Goal: Transaction & Acquisition: Purchase product/service

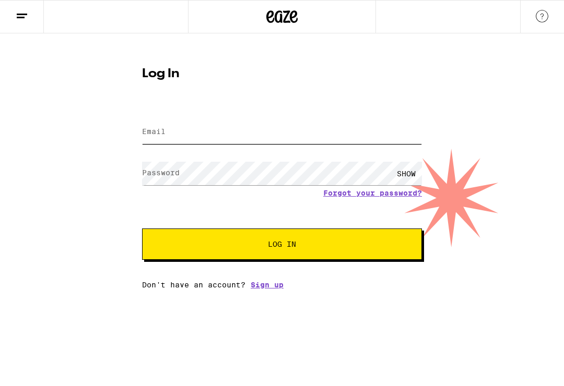
click at [213, 132] on input "Email" at bounding box center [282, 132] width 280 height 23
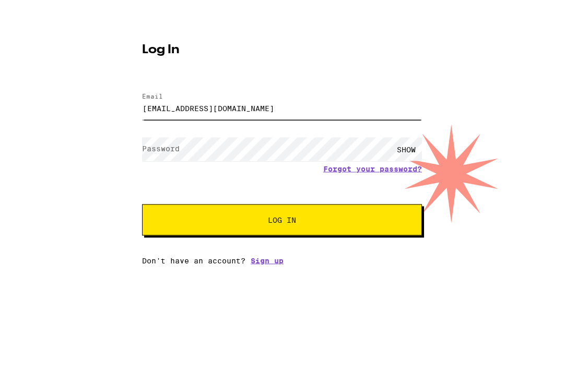
type input "[EMAIL_ADDRESS][DOMAIN_NAME]"
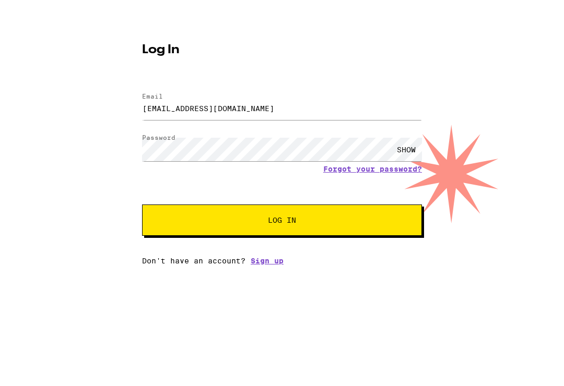
click at [404, 162] on div "SHOW" at bounding box center [406, 173] width 31 height 23
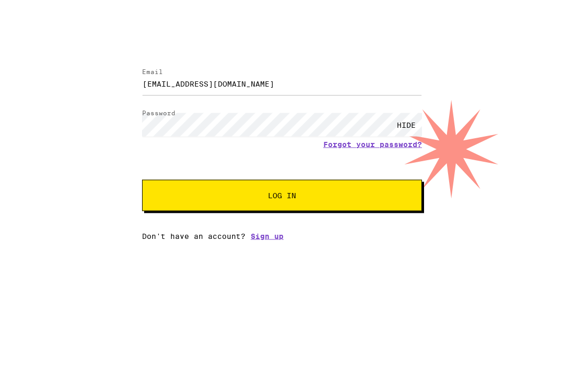
click at [289, 241] on span "Log In" at bounding box center [282, 244] width 28 height 7
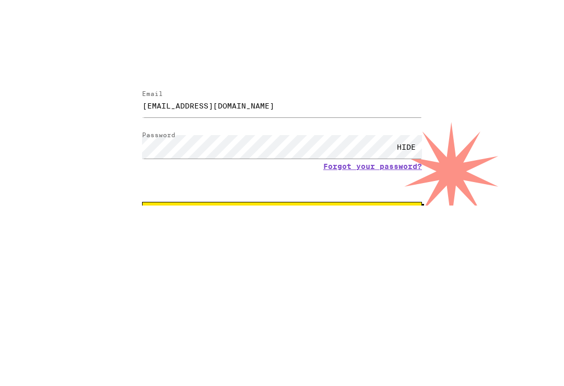
click at [286, 274] on span "Log In" at bounding box center [282, 277] width 28 height 7
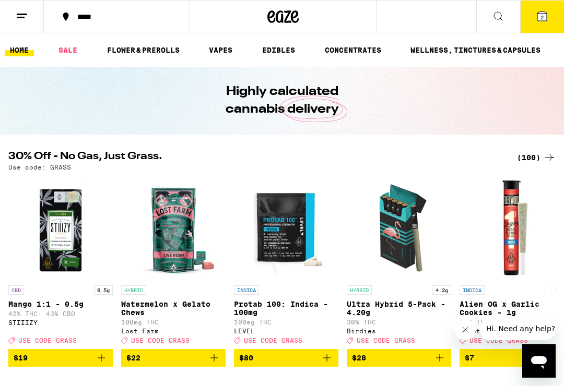
click at [28, 15] on icon at bounding box center [22, 16] width 13 height 13
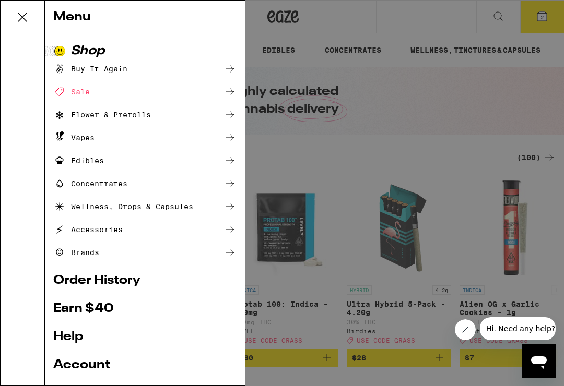
click at [150, 117] on div "Flower & Prerolls" at bounding box center [102, 115] width 98 height 13
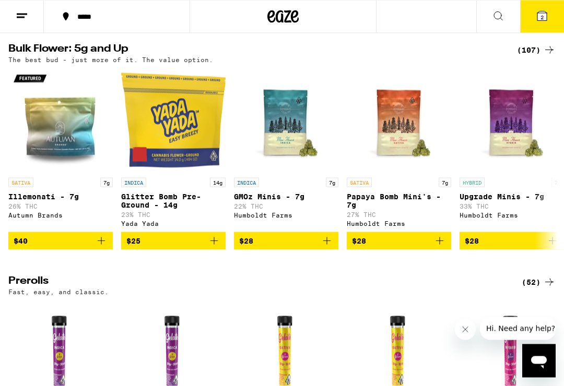
scroll to position [302, 0]
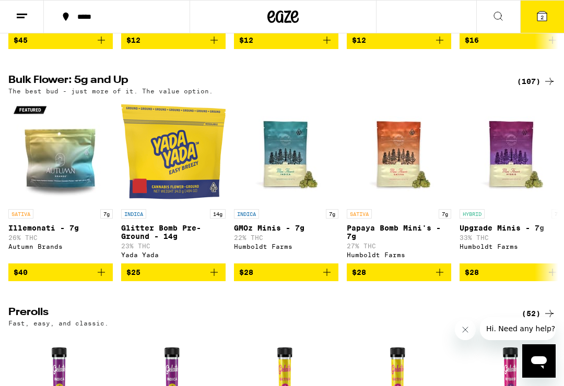
click at [20, 13] on icon at bounding box center [22, 16] width 13 height 13
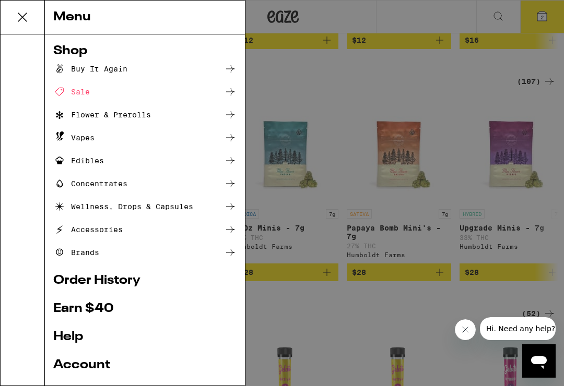
click at [191, 249] on div "Brands" at bounding box center [144, 252] width 183 height 13
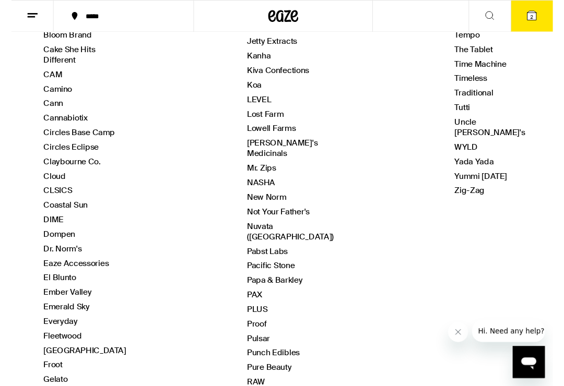
scroll to position [252, 0]
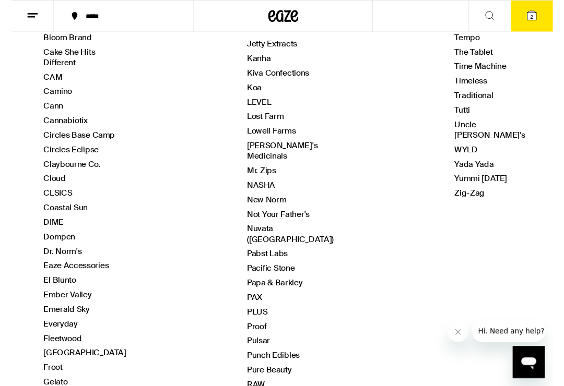
click at [267, 274] on link "Pacific Stone" at bounding box center [270, 279] width 50 height 11
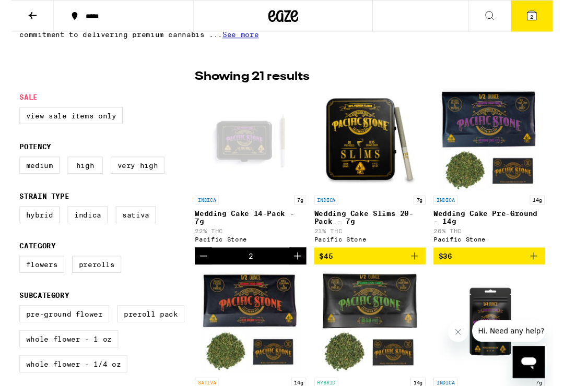
scroll to position [241, 0]
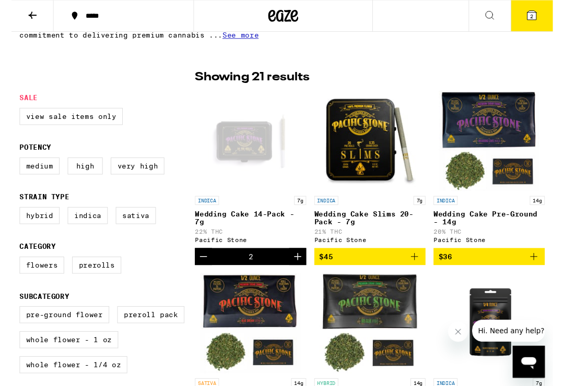
click at [372, 157] on img "Open page for Wedding Cake Slims 20-Pack - 7g from Pacific Stone" at bounding box center [373, 147] width 104 height 104
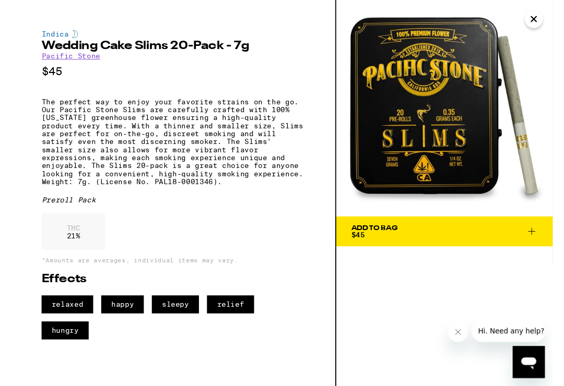
click at [545, 245] on icon at bounding box center [542, 241] width 13 height 13
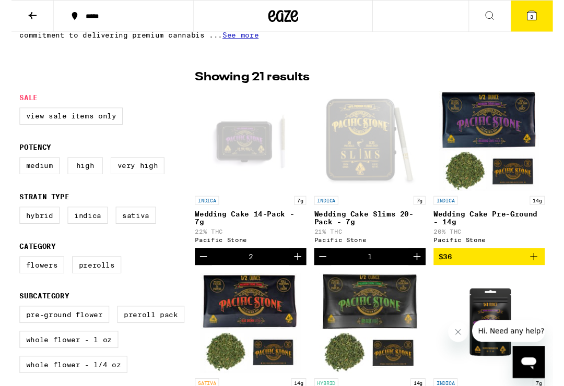
click at [426, 272] on icon "Increment" at bounding box center [422, 267] width 13 height 13
click at [553, 11] on button "4" at bounding box center [542, 17] width 44 height 32
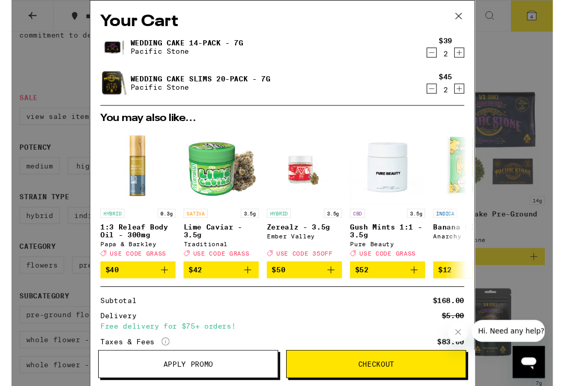
click at [440, 55] on icon "Decrement" at bounding box center [437, 55] width 9 height 13
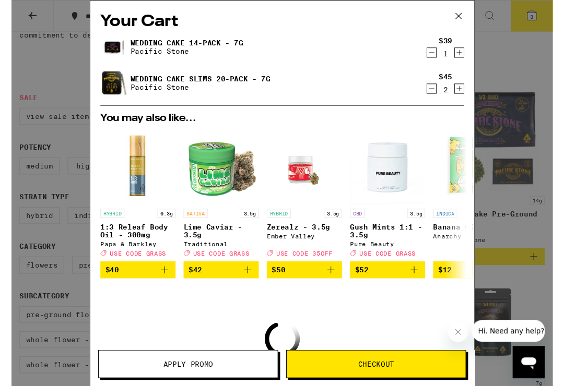
click at [442, 60] on icon "Decrement" at bounding box center [437, 55] width 9 height 13
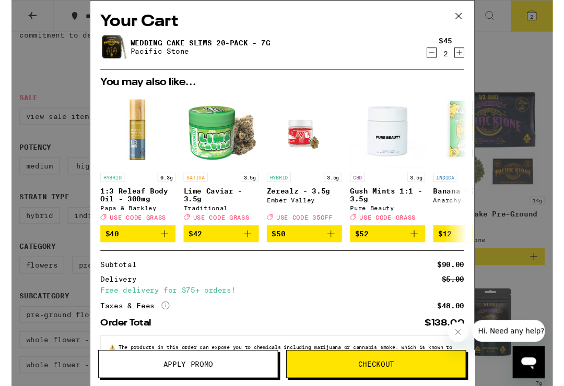
click at [466, 15] on icon at bounding box center [466, 17] width 16 height 16
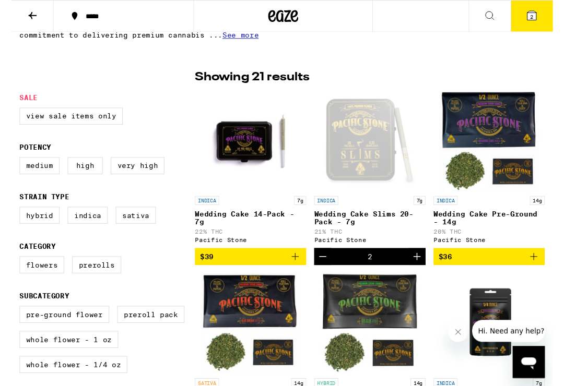
click at [246, 156] on img "Open page for Wedding Cake 14-Pack - 7g from Pacific Stone" at bounding box center [249, 147] width 104 height 104
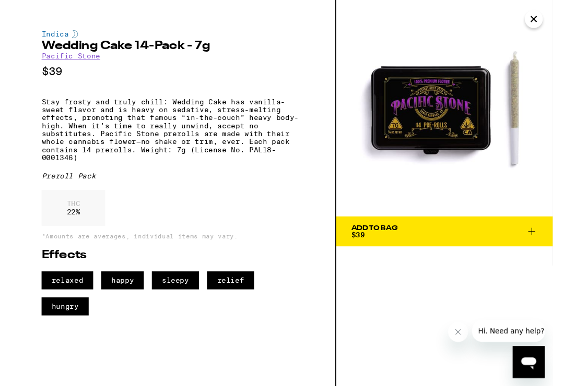
click at [542, 240] on icon at bounding box center [542, 241] width 13 height 13
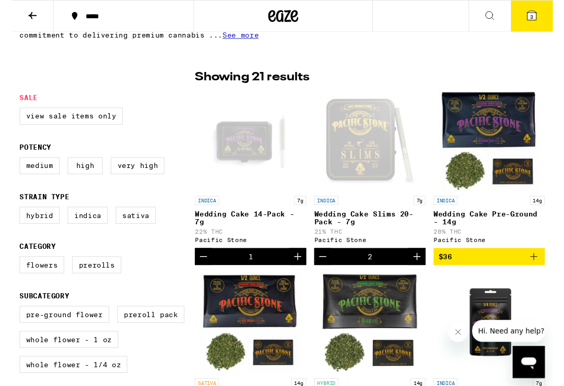
click at [544, 18] on span "3" at bounding box center [541, 17] width 3 height 6
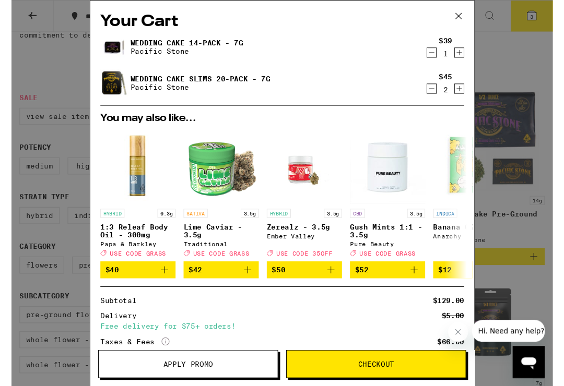
click at [470, 54] on icon "Increment" at bounding box center [466, 55] width 9 height 13
click at [439, 99] on icon "Decrement" at bounding box center [437, 92] width 9 height 13
click at [442, 93] on icon "Decrement" at bounding box center [437, 92] width 9 height 13
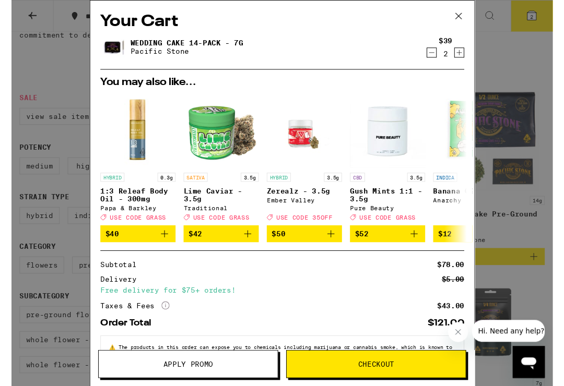
click at [382, 381] on span "Checkout" at bounding box center [380, 379] width 38 height 7
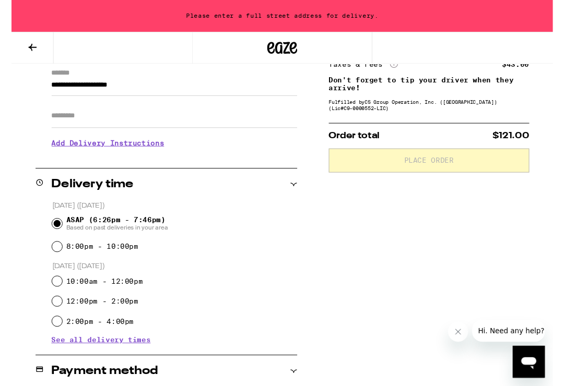
scroll to position [150, 0]
click at [49, 261] on input "8:00pm - 10:00pm" at bounding box center [47, 257] width 10 height 10
radio input "true"
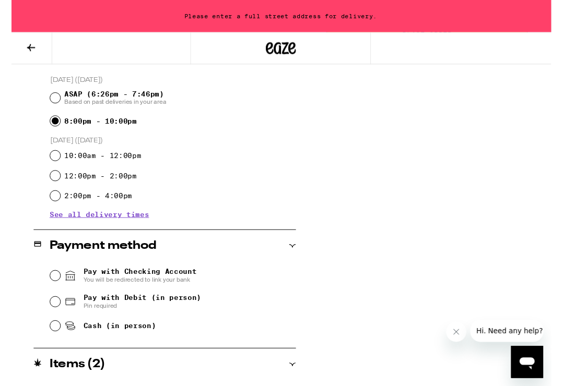
scroll to position [281, 0]
click at [48, 316] on input "Pay with Debit (in person) Pin required" at bounding box center [47, 314] width 10 height 10
radio input "true"
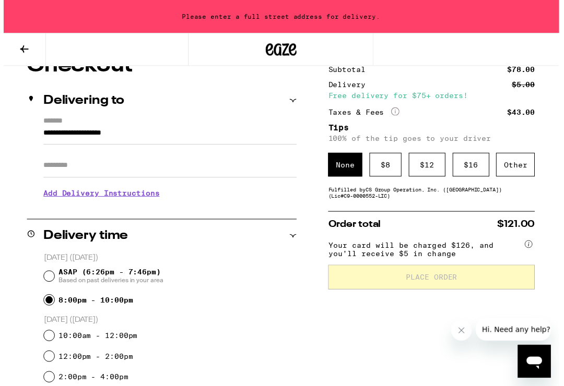
scroll to position [93, 0]
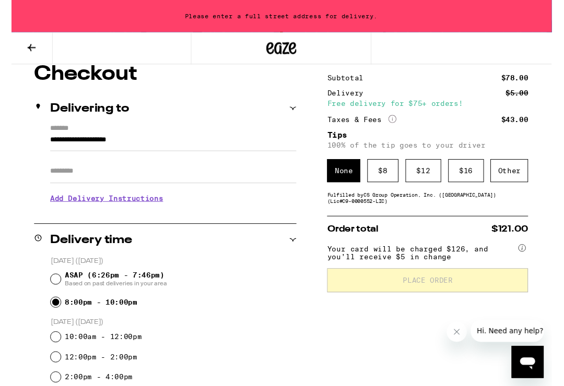
click at [391, 183] on div "$ 8" at bounding box center [387, 178] width 32 height 24
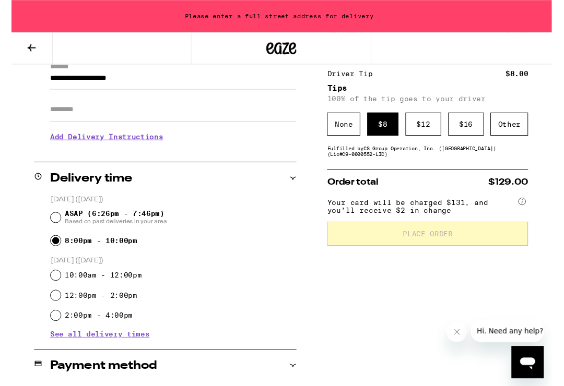
scroll to position [159, 0]
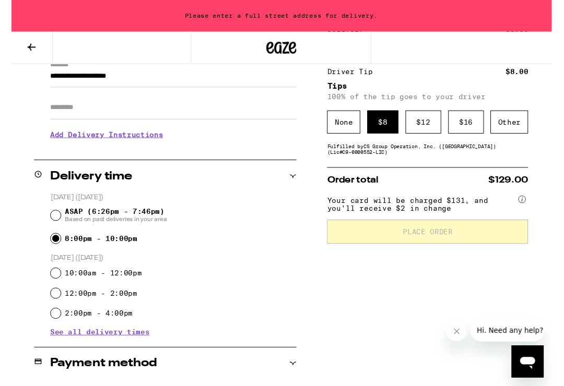
click at [394, 125] on div "$ 8" at bounding box center [387, 127] width 32 height 24
click at [351, 134] on div "None" at bounding box center [346, 127] width 34 height 24
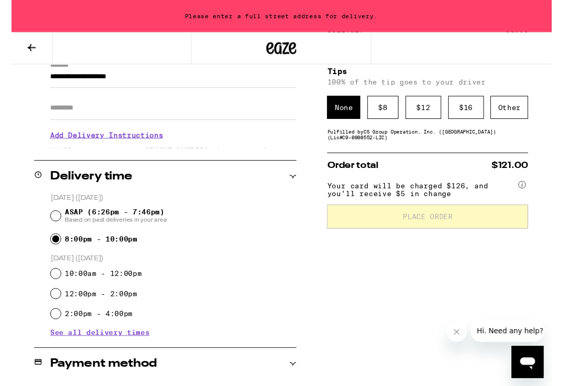
click at [522, 117] on div "Other" at bounding box center [518, 112] width 39 height 24
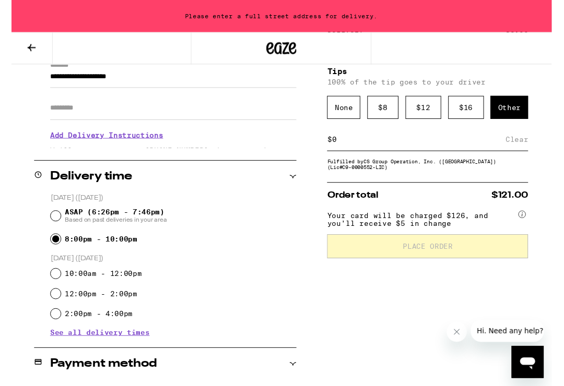
scroll to position [159, 0]
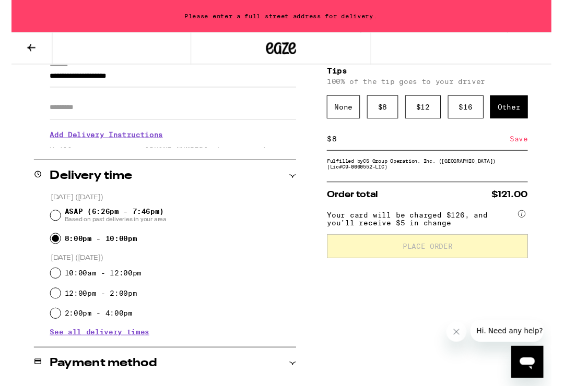
type input "8"
click at [528, 152] on div "Save" at bounding box center [528, 144] width 19 height 23
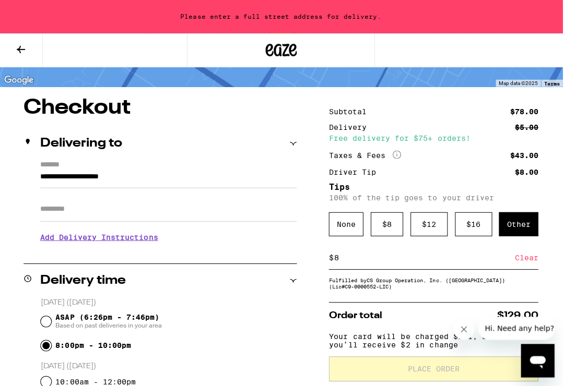
scroll to position [0, 0]
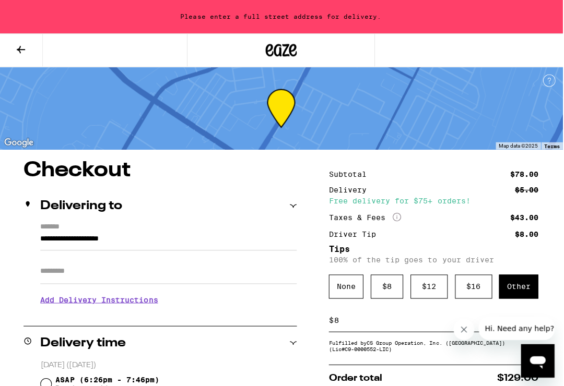
click at [296, 209] on icon at bounding box center [293, 205] width 7 height 7
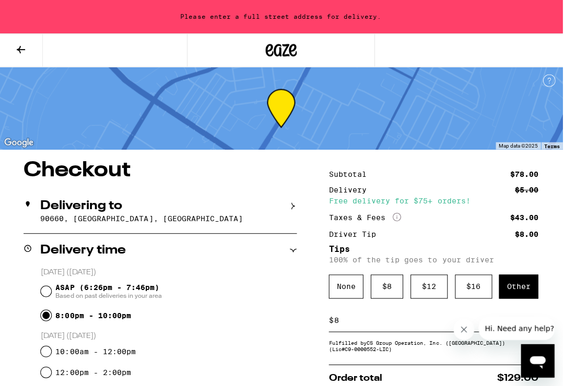
click at [164, 218] on p "90660, [GEOGRAPHIC_DATA], [GEOGRAPHIC_DATA]" at bounding box center [169, 218] width 256 height 8
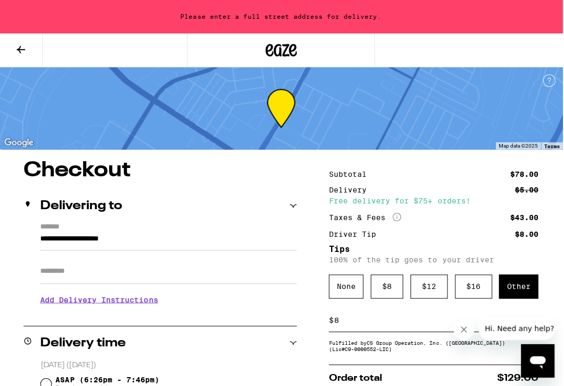
click at [49, 227] on label "*******" at bounding box center [169, 227] width 256 height 10
click at [49, 232] on input "**********" at bounding box center [169, 241] width 256 height 18
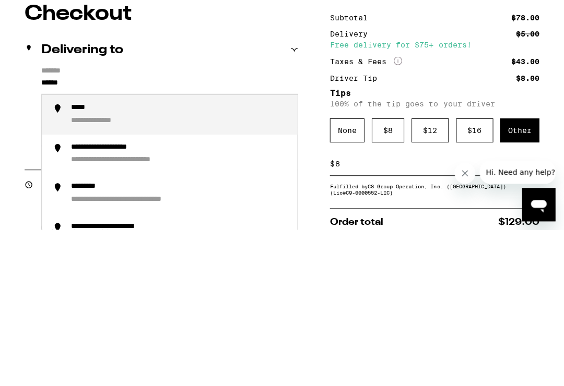
type input "*****"
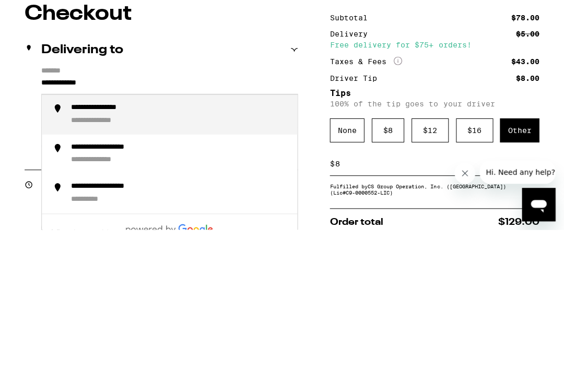
click at [124, 259] on div "**********" at bounding box center [111, 264] width 80 height 10
type input "**********"
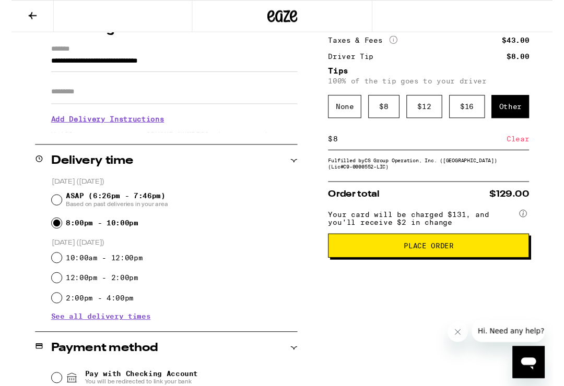
scroll to position [142, 0]
click at [442, 259] on span "Place Order" at bounding box center [434, 255] width 52 height 7
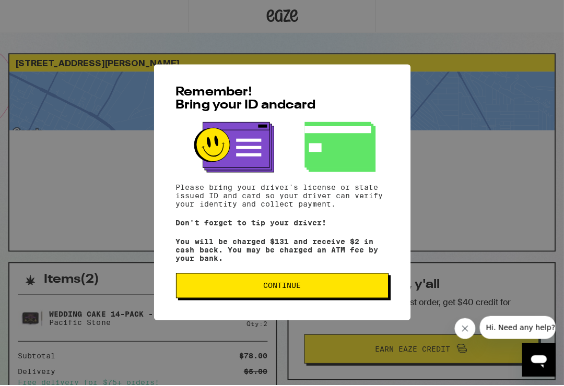
click at [290, 290] on span "Continue" at bounding box center [282, 286] width 38 height 7
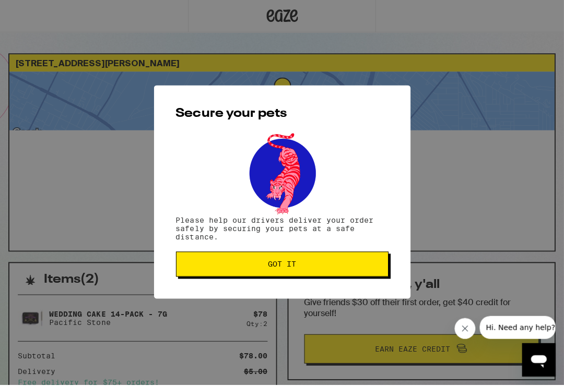
click at [294, 268] on span "Got it" at bounding box center [281, 264] width 28 height 7
